Goal: Find contact information: Find contact information

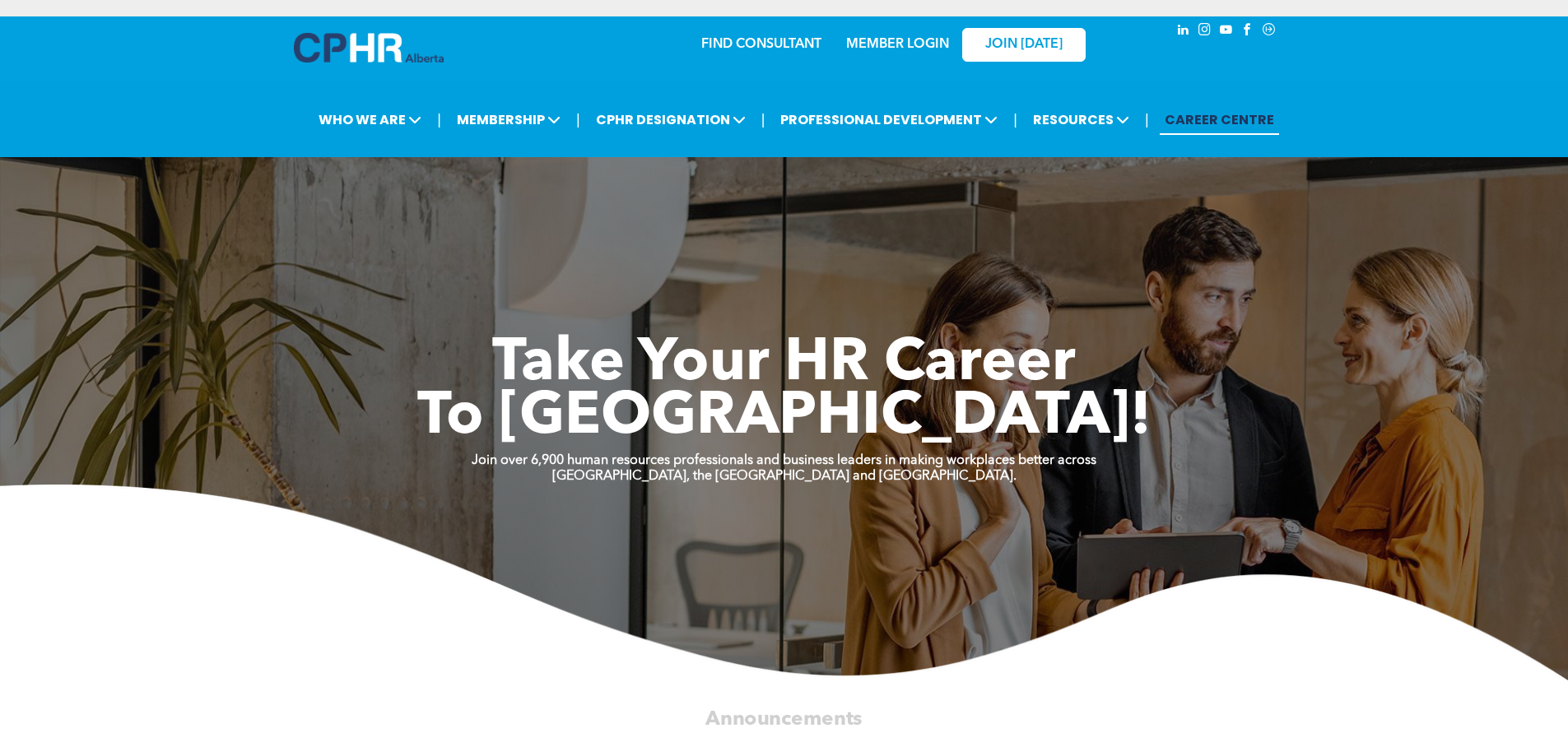
drag, startPoint x: 992, startPoint y: 2, endPoint x: 370, endPoint y: 418, distance: 748.3
click at [370, 418] on h1 "To New Heights!" at bounding box center [784, 418] width 987 height 54
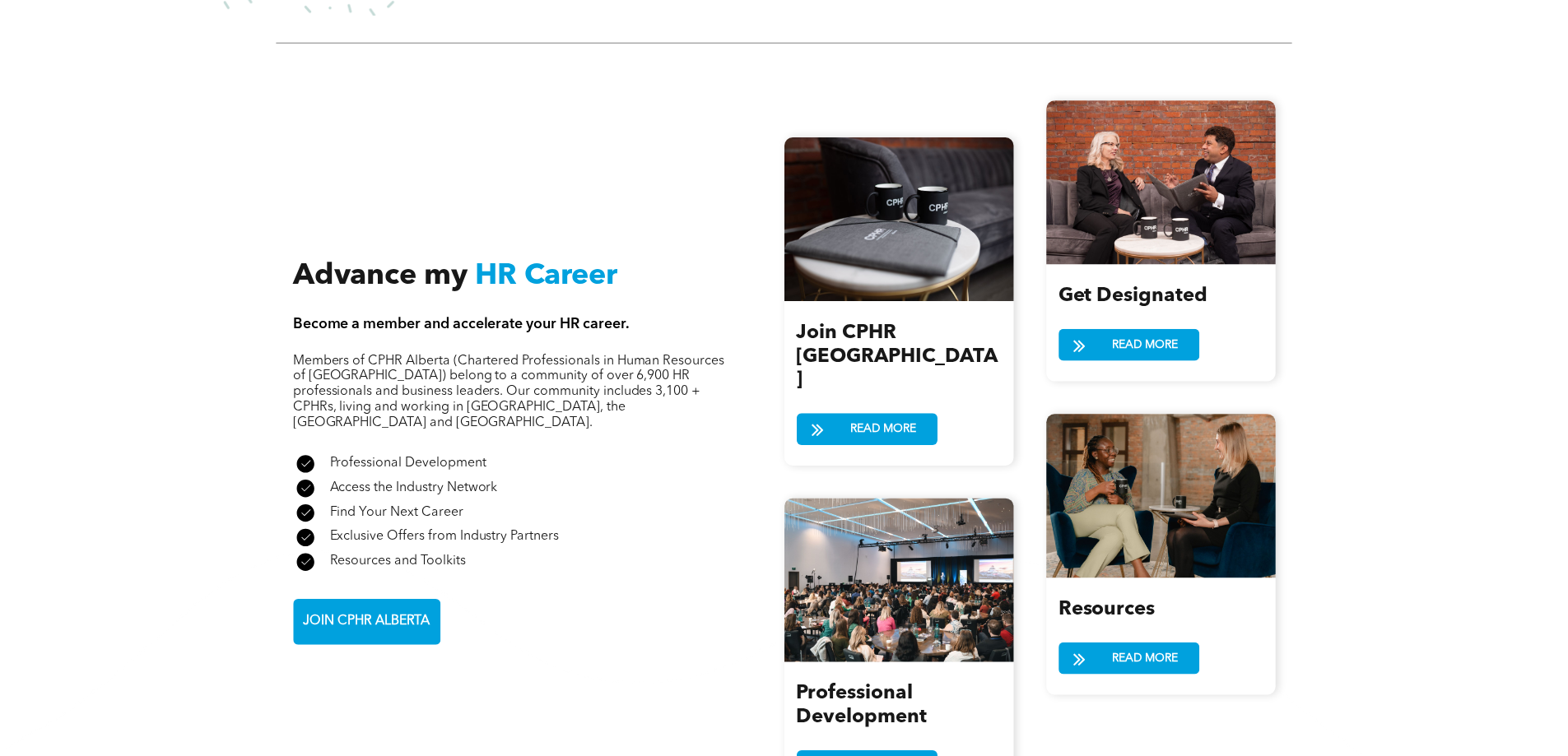
scroll to position [1843, 0]
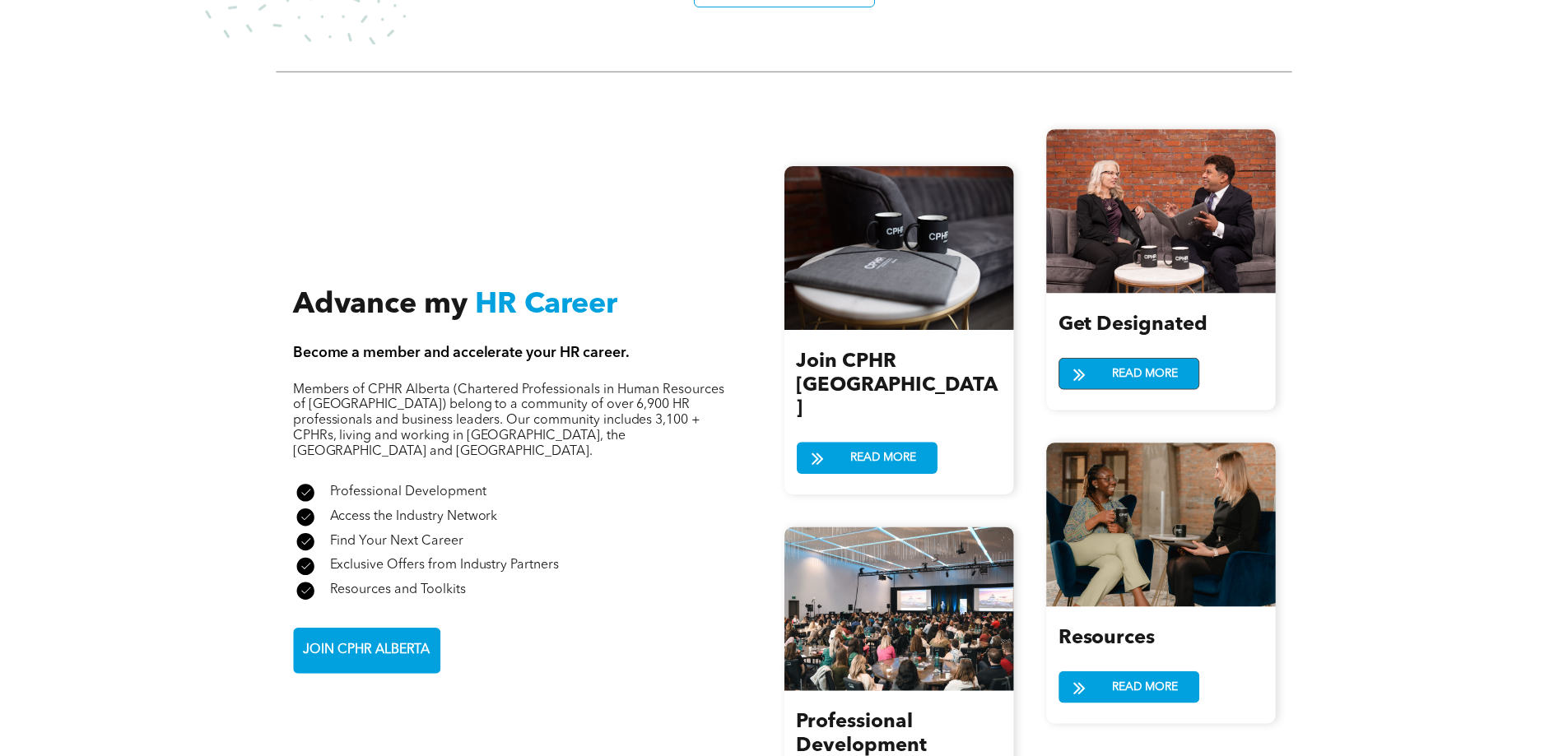
click at [1138, 362] on span "READ MORE" at bounding box center [1144, 374] width 77 height 30
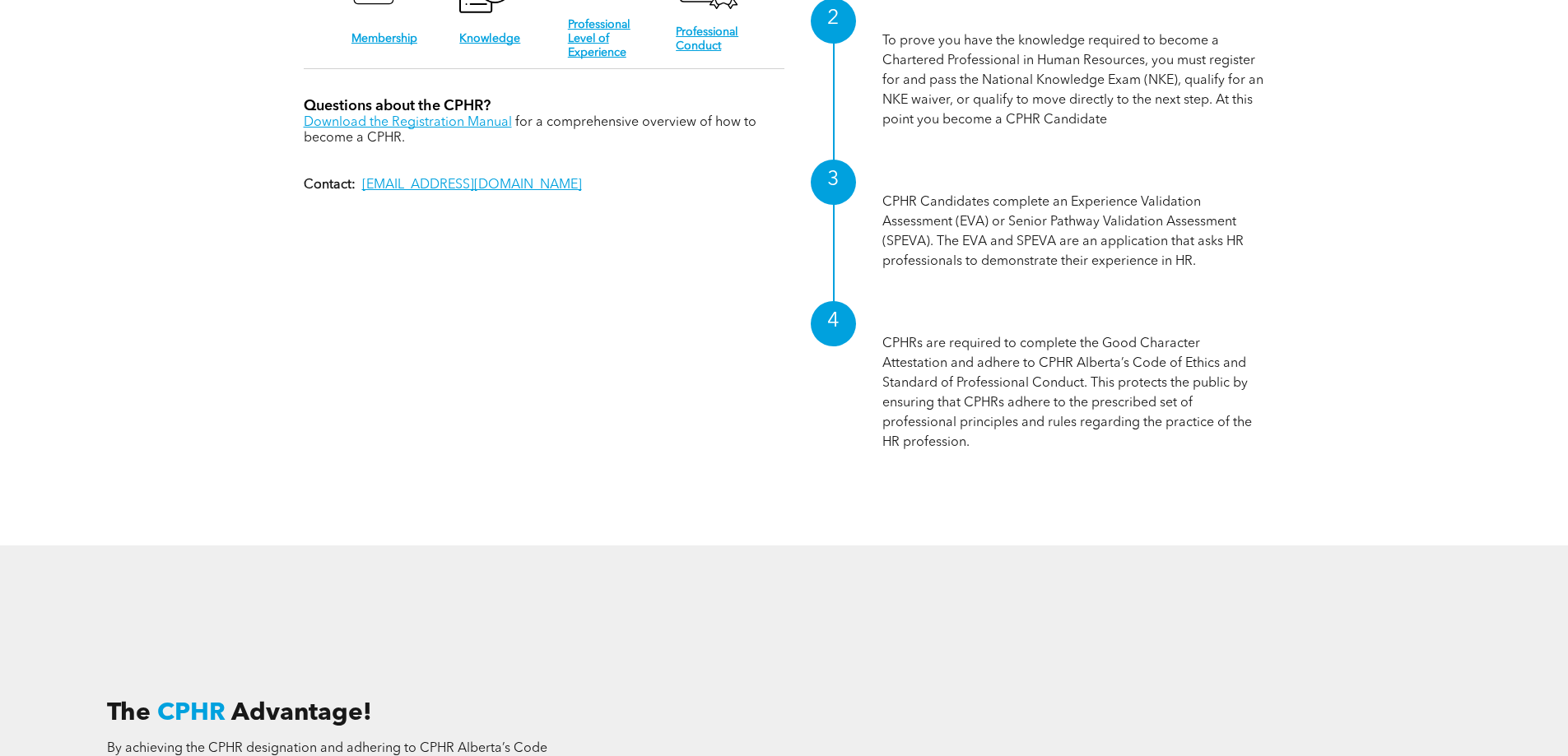
scroll to position [1931, 0]
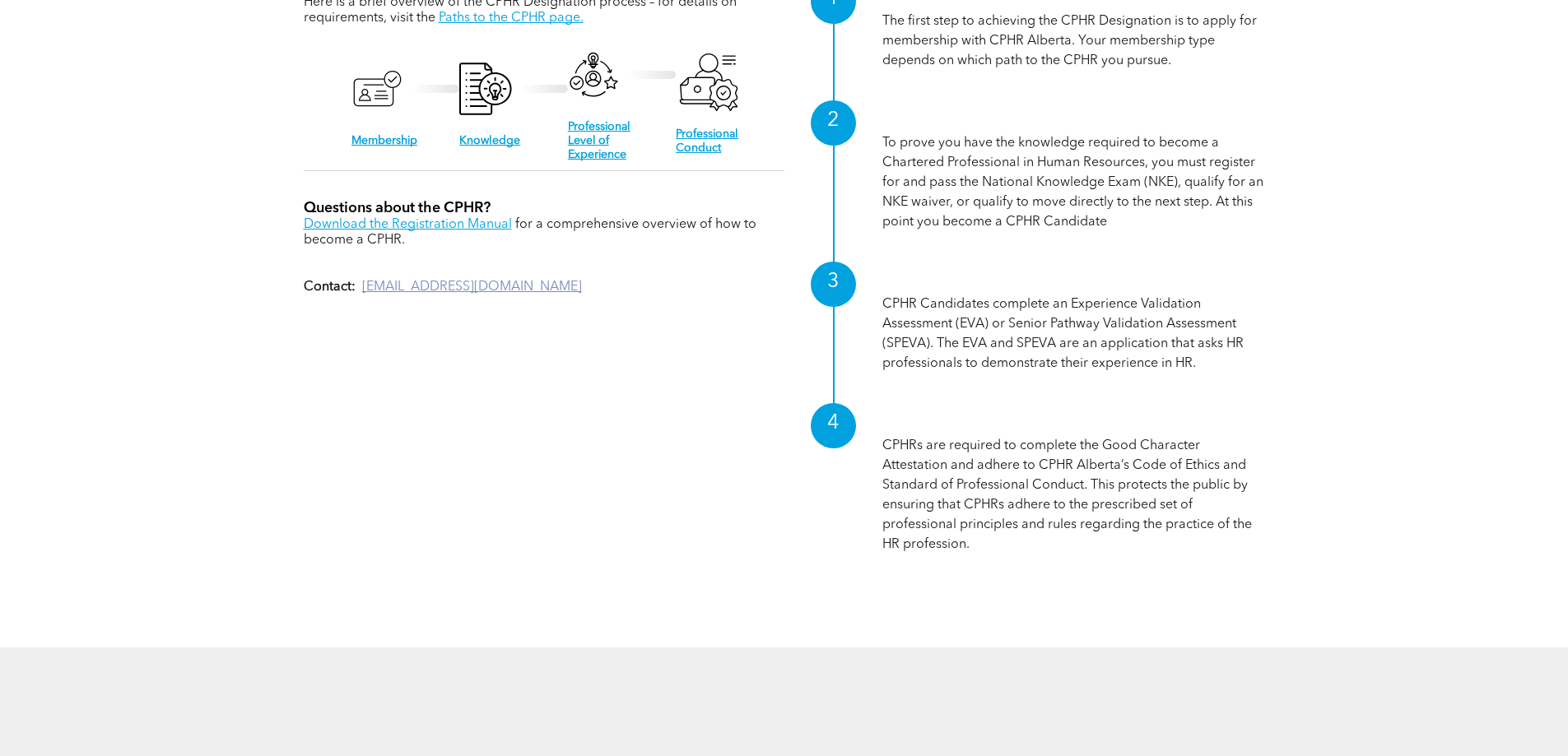
click at [450, 281] on link "[EMAIL_ADDRESS][DOMAIN_NAME]" at bounding box center [472, 287] width 220 height 13
